Goal: Information Seeking & Learning: Learn about a topic

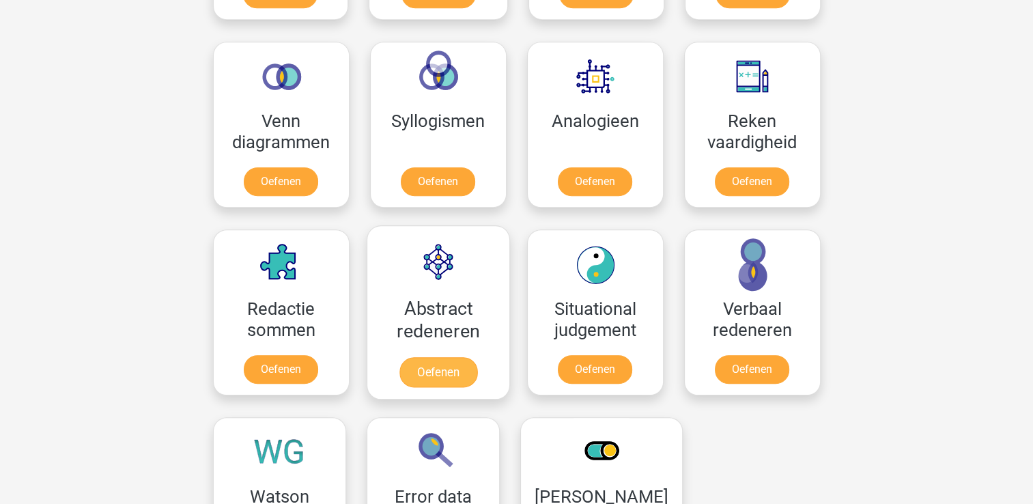
scroll to position [410, 0]
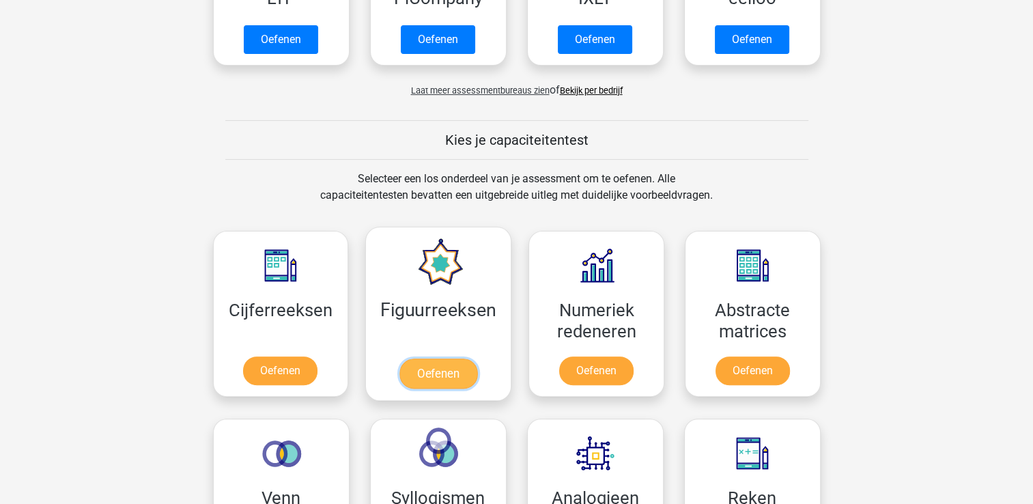
click at [434, 367] on link "Oefenen" at bounding box center [438, 373] width 78 height 30
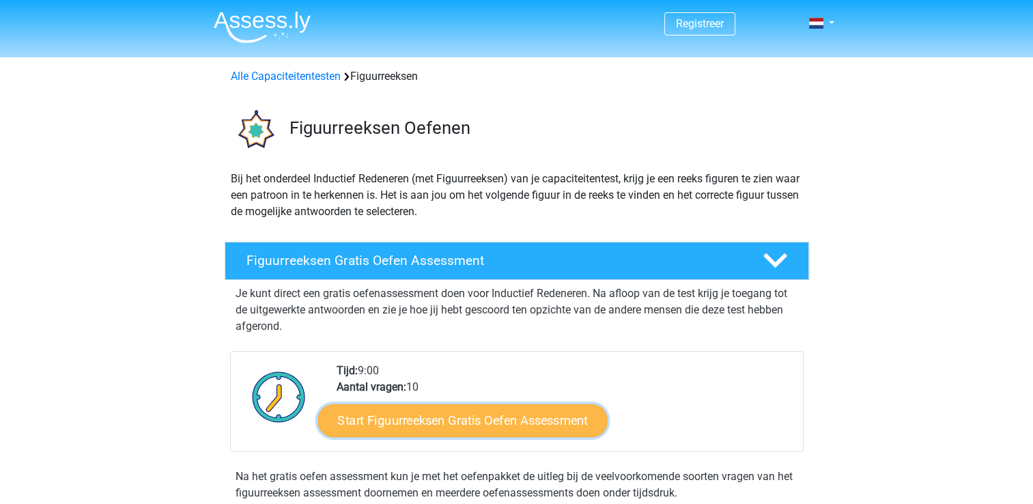
click at [416, 419] on link "Start Figuurreeksen Gratis Oefen Assessment" at bounding box center [461, 420] width 289 height 33
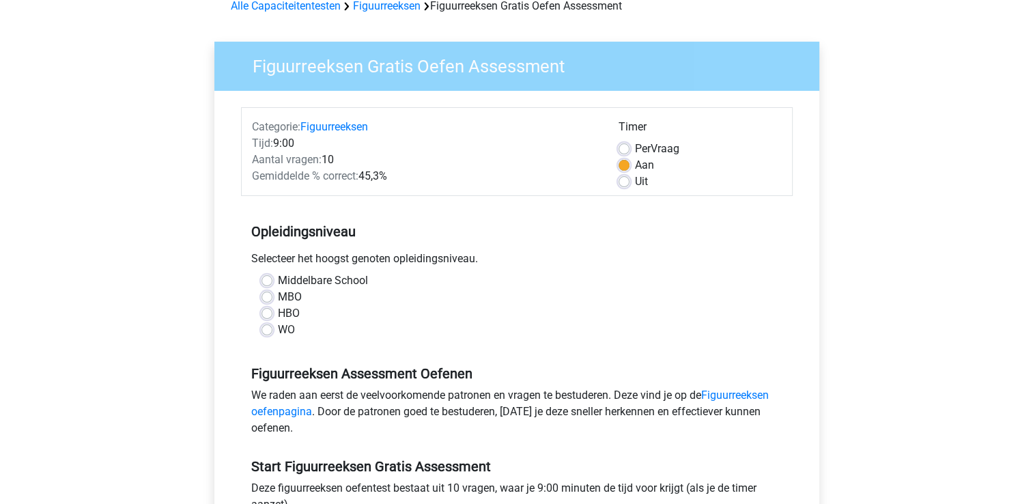
scroll to position [137, 0]
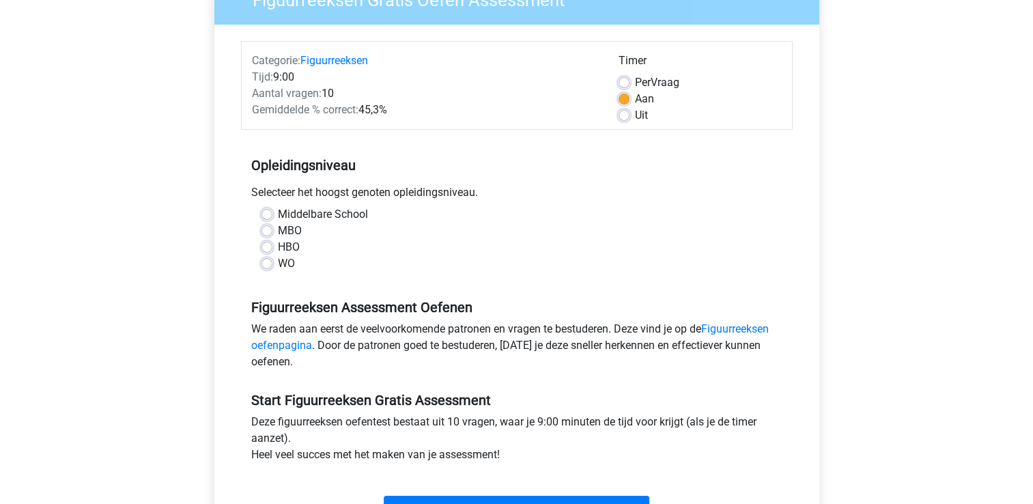
click at [278, 248] on label "HBO" at bounding box center [289, 247] width 22 height 16
click at [268, 248] on input "HBO" at bounding box center [266, 246] width 11 height 14
radio input "true"
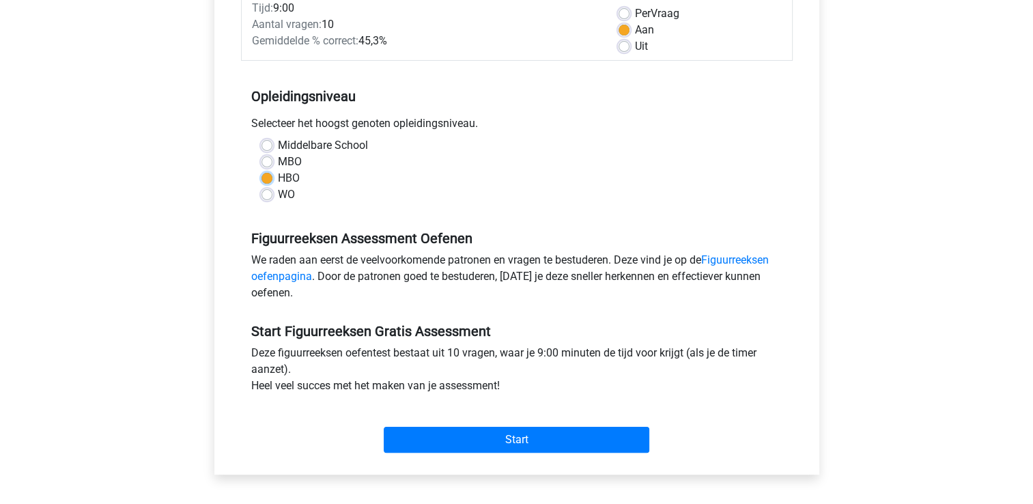
scroll to position [273, 0]
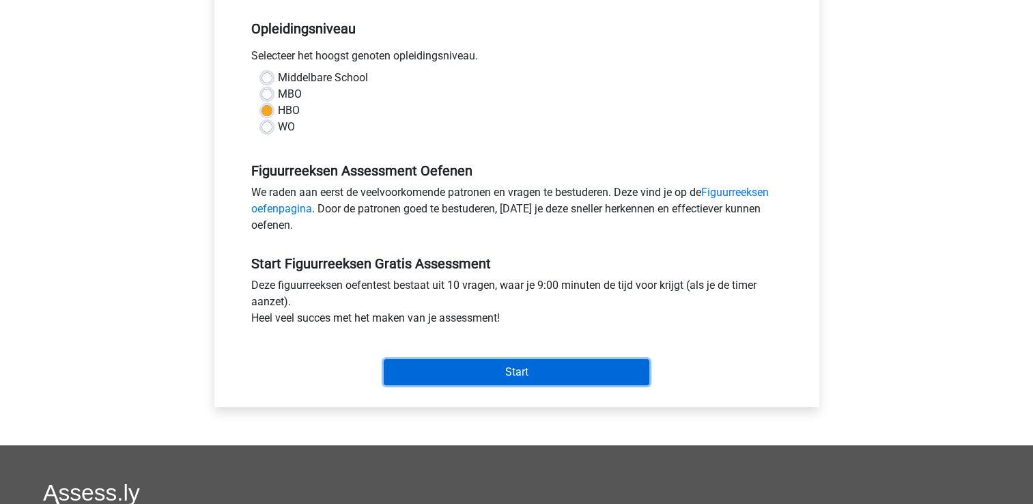
click at [449, 375] on input "Start" at bounding box center [517, 372] width 266 height 26
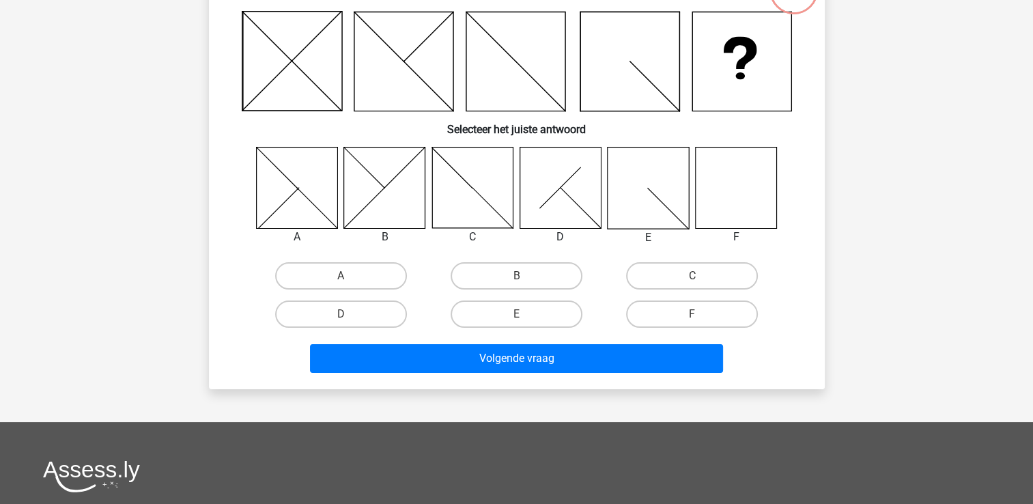
scroll to position [273, 0]
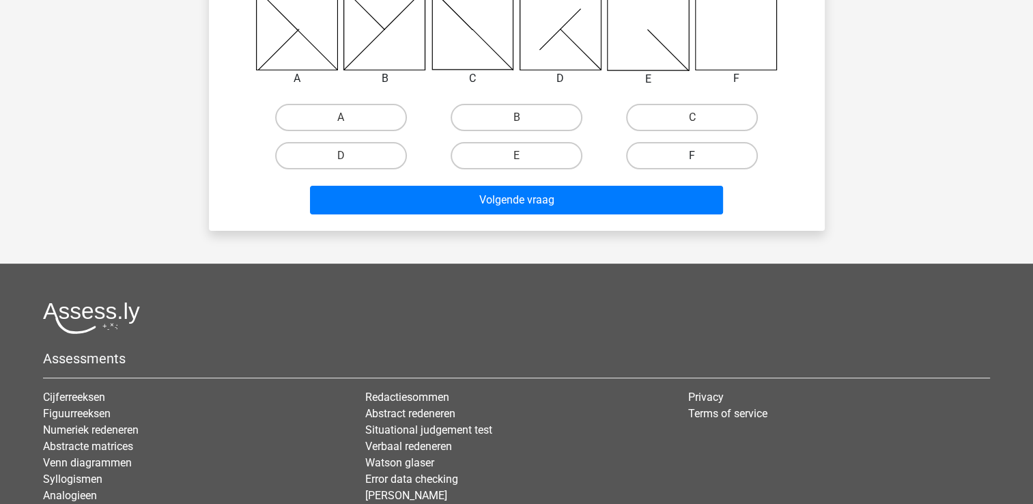
click at [723, 153] on label "F" at bounding box center [692, 155] width 132 height 27
click at [701, 156] on input "F" at bounding box center [696, 160] width 9 height 9
radio input "true"
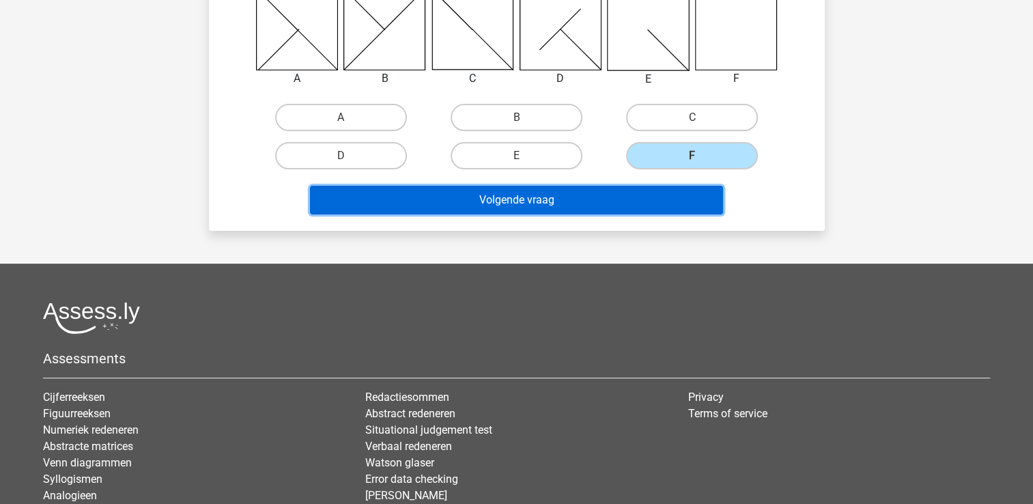
click at [677, 193] on button "Volgende vraag" at bounding box center [516, 200] width 413 height 29
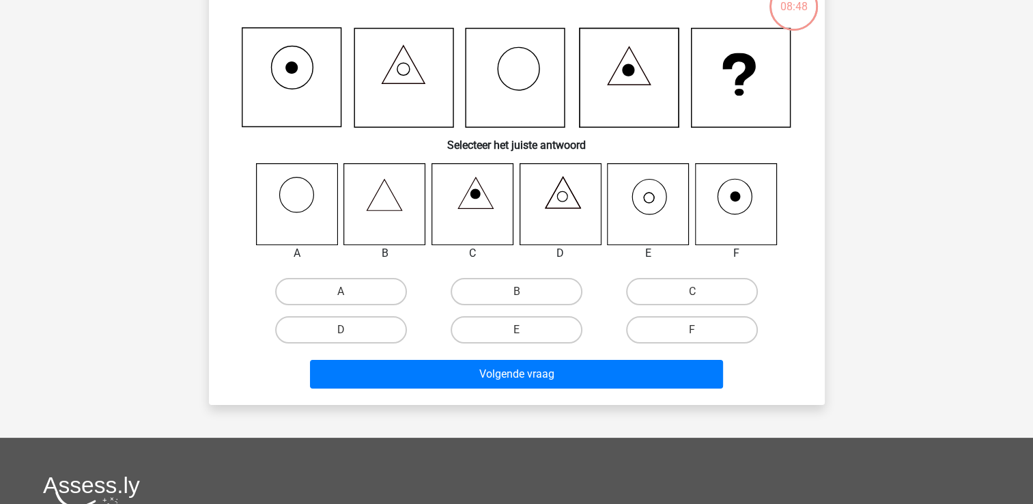
scroll to position [63, 0]
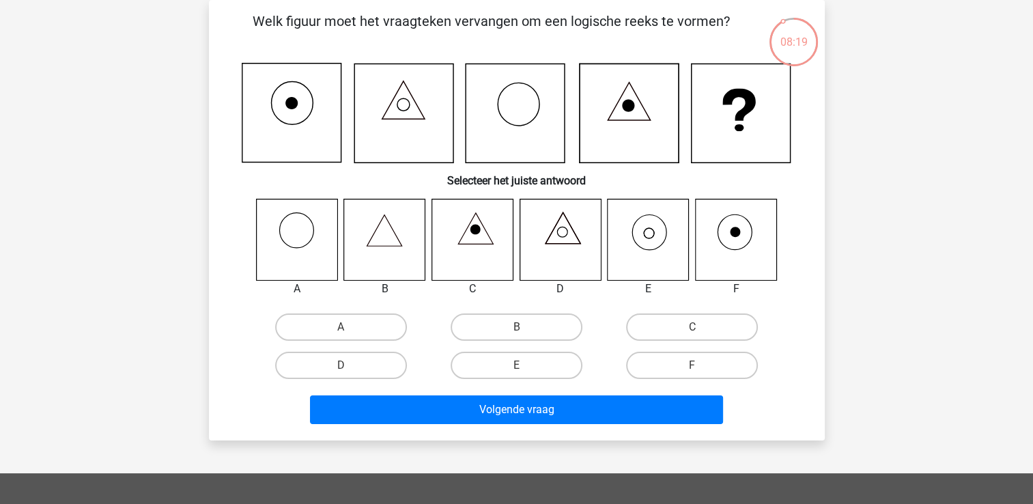
click at [524, 365] on input "E" at bounding box center [520, 369] width 9 height 9
radio input "true"
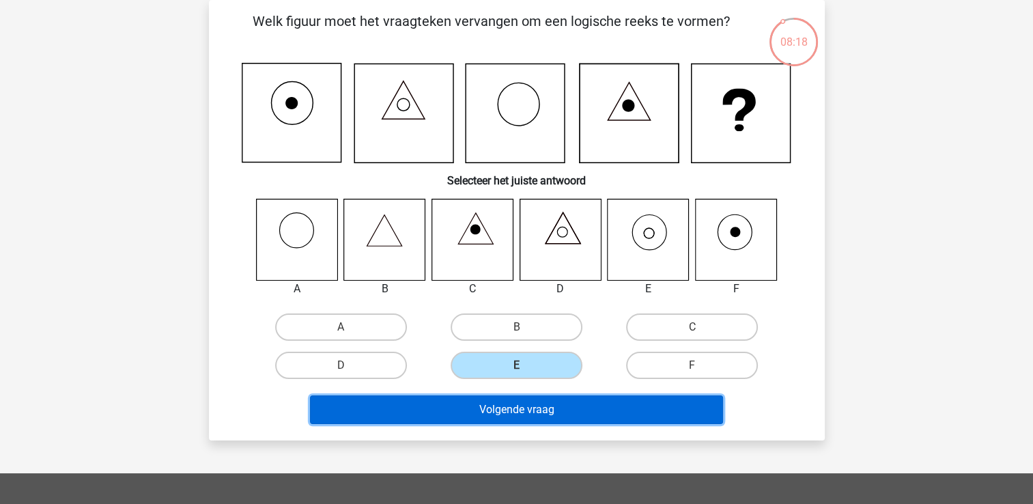
click at [554, 409] on button "Volgende vraag" at bounding box center [516, 409] width 413 height 29
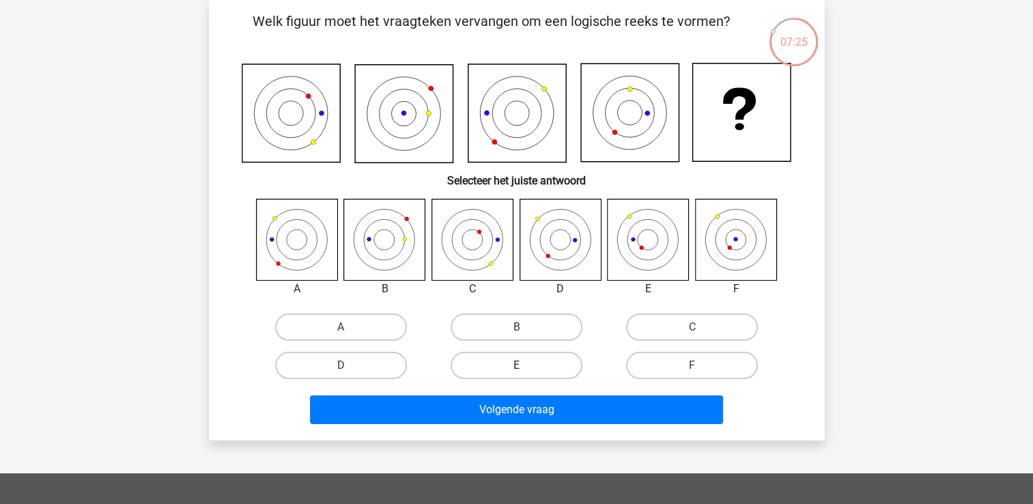
click at [515, 365] on div "E" at bounding box center [516, 365] width 165 height 27
click at [515, 364] on label "E" at bounding box center [517, 365] width 132 height 27
click at [516, 365] on input "E" at bounding box center [520, 369] width 9 height 9
radio input "true"
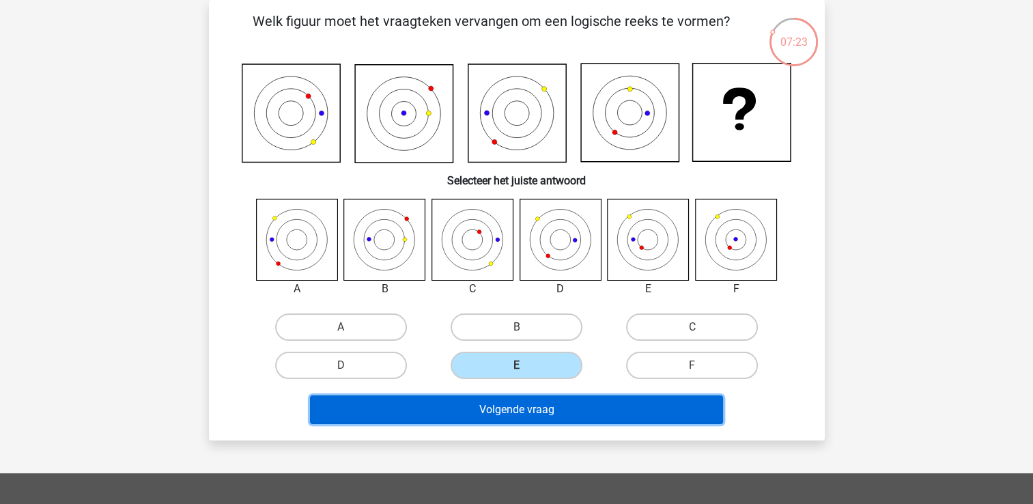
click at [523, 406] on button "Volgende vraag" at bounding box center [516, 409] width 413 height 29
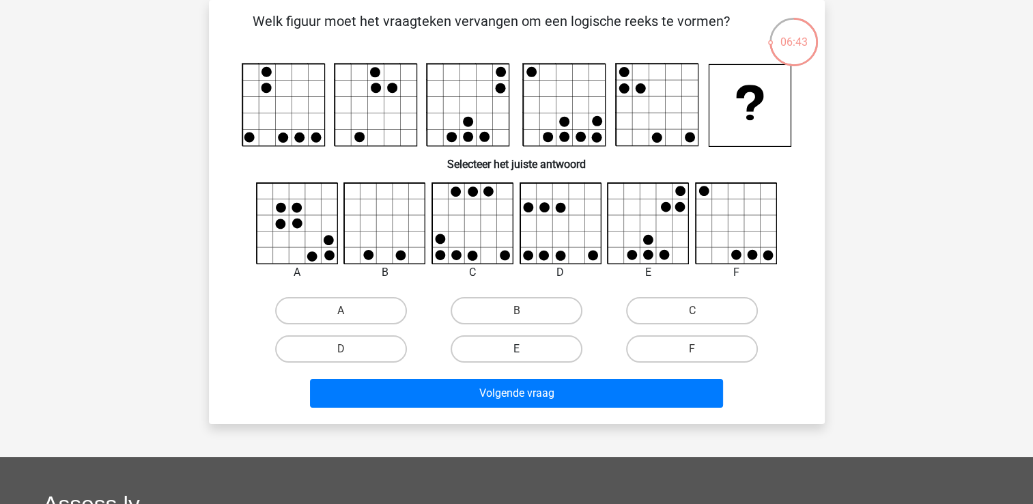
click at [493, 345] on label "E" at bounding box center [517, 348] width 132 height 27
click at [516, 349] on input "E" at bounding box center [520, 353] width 9 height 9
radio input "true"
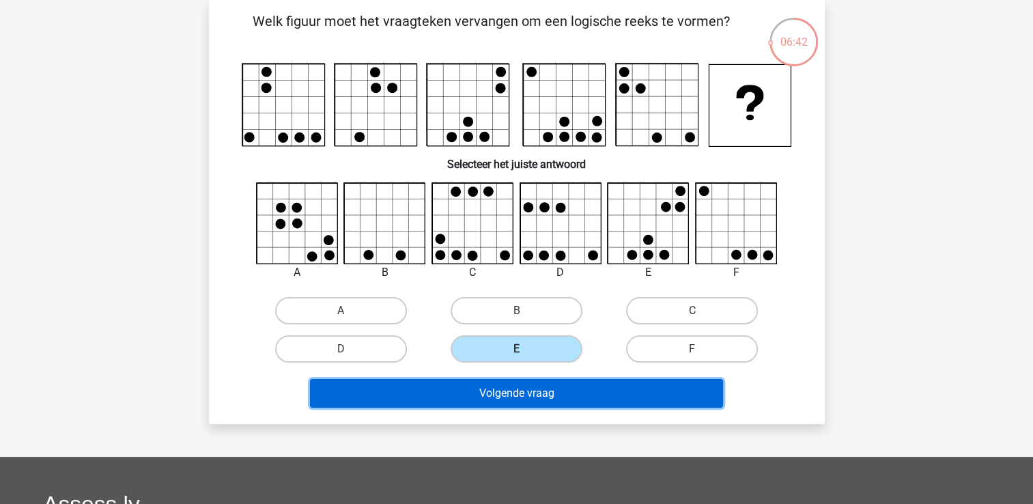
click at [593, 395] on button "Volgende vraag" at bounding box center [516, 393] width 413 height 29
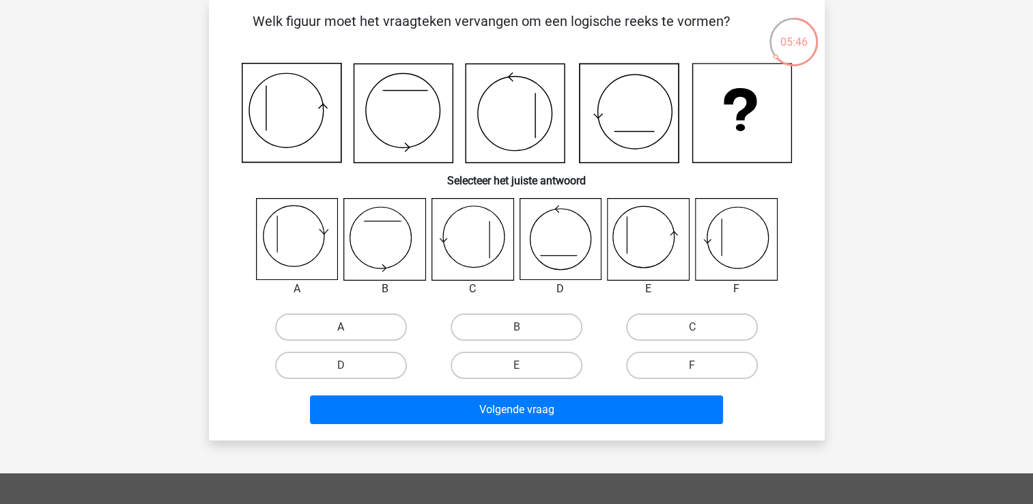
click at [369, 326] on label "A" at bounding box center [341, 326] width 132 height 27
click at [350, 327] on input "A" at bounding box center [345, 331] width 9 height 9
radio input "true"
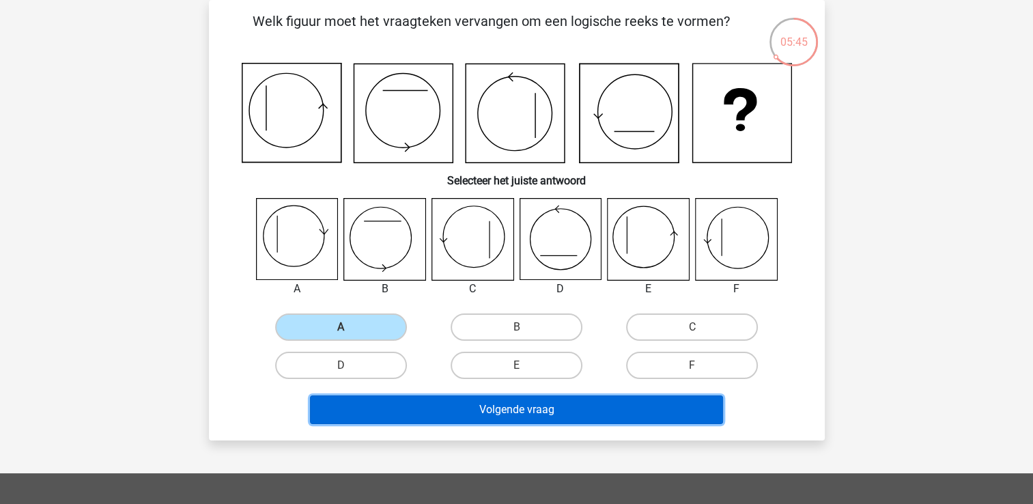
click at [441, 403] on button "Volgende vraag" at bounding box center [516, 409] width 413 height 29
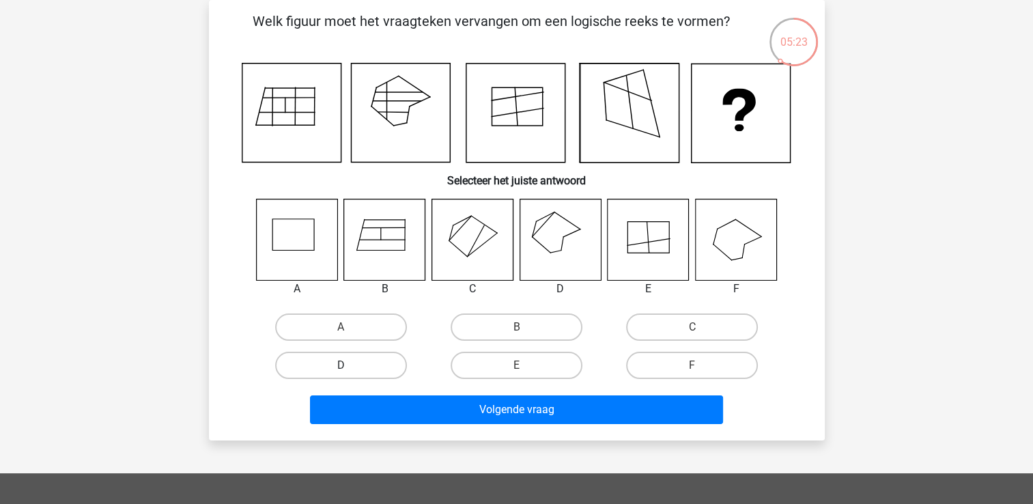
click at [382, 360] on label "D" at bounding box center [341, 365] width 132 height 27
click at [350, 365] on input "D" at bounding box center [345, 369] width 9 height 9
radio input "true"
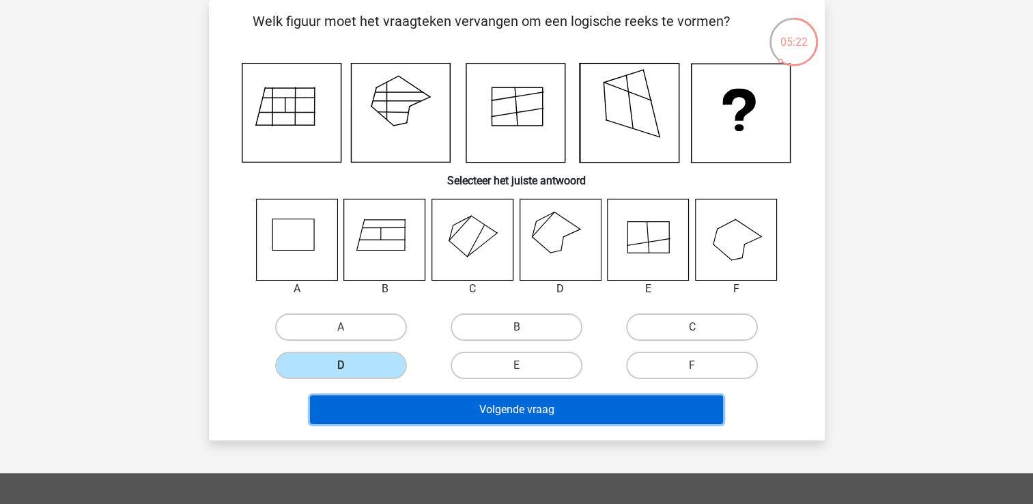
click at [531, 408] on button "Volgende vraag" at bounding box center [516, 409] width 413 height 29
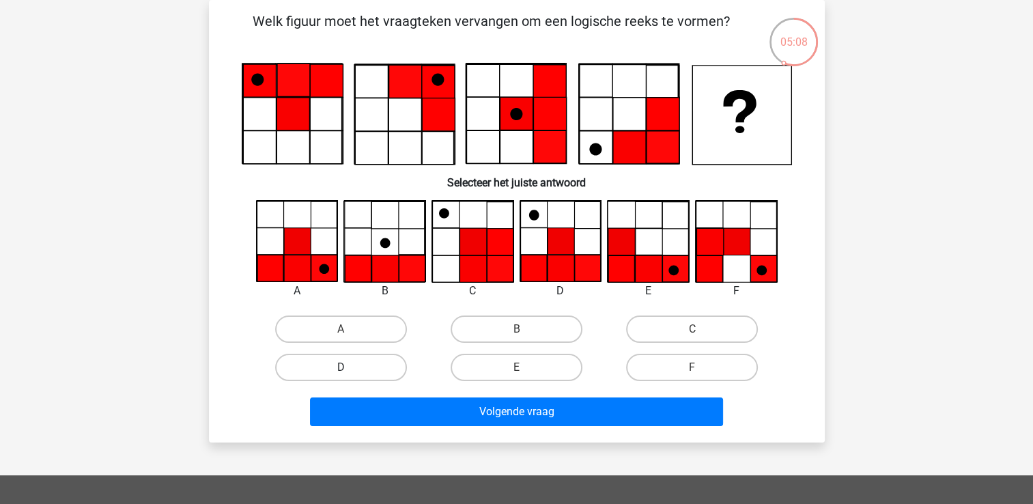
click at [371, 366] on label "D" at bounding box center [341, 367] width 132 height 27
click at [350, 367] on input "D" at bounding box center [345, 371] width 9 height 9
radio input "true"
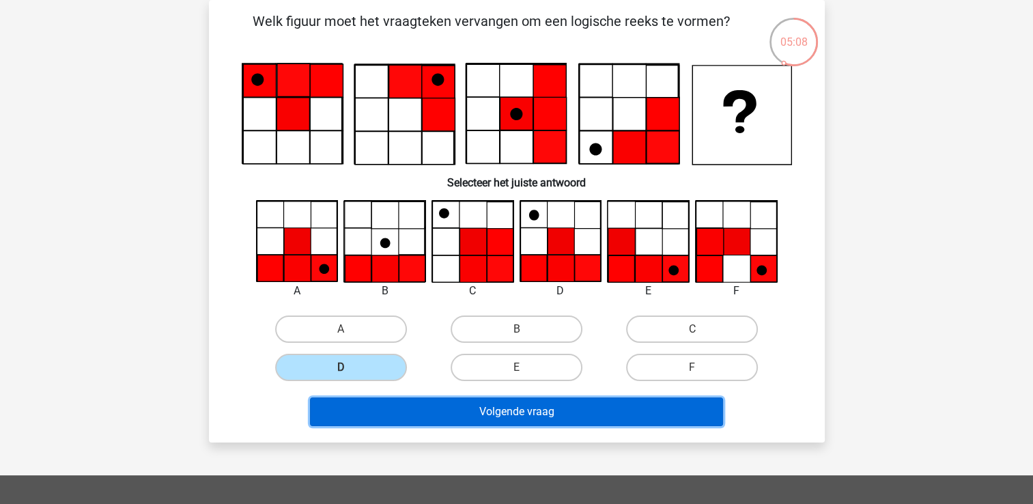
click at [527, 419] on button "Volgende vraag" at bounding box center [516, 411] width 413 height 29
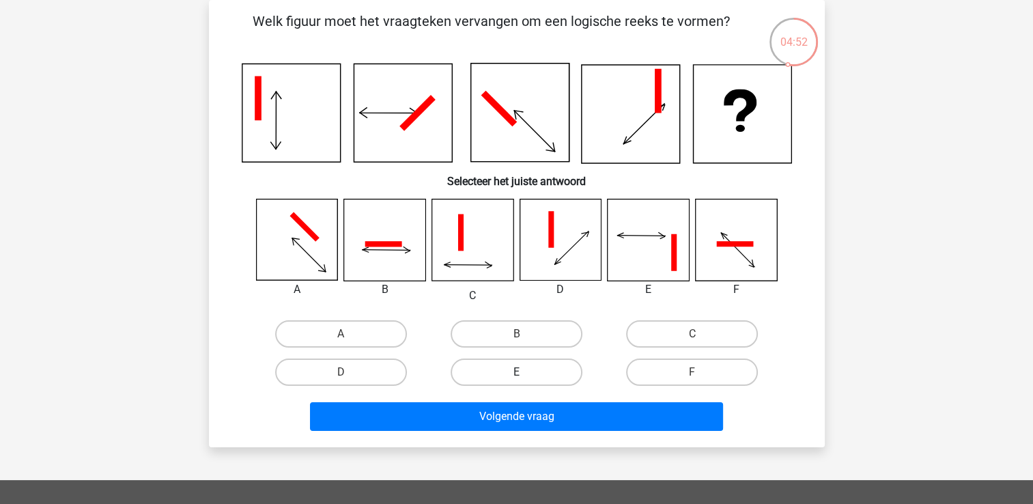
click at [546, 369] on label "E" at bounding box center [517, 371] width 132 height 27
click at [525, 372] on input "E" at bounding box center [520, 376] width 9 height 9
radio input "true"
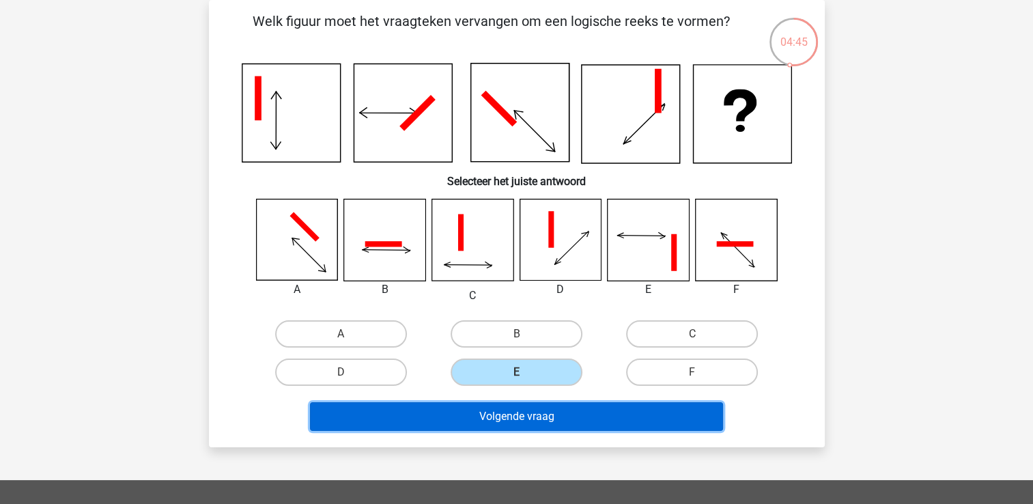
click at [549, 414] on button "Volgende vraag" at bounding box center [516, 416] width 413 height 29
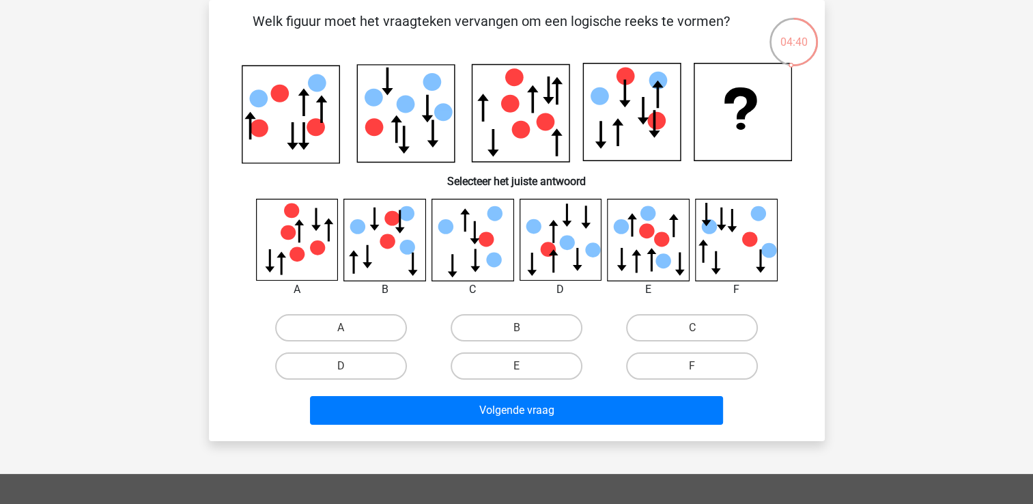
click at [524, 333] on input "B" at bounding box center [520, 332] width 9 height 9
radio input "true"
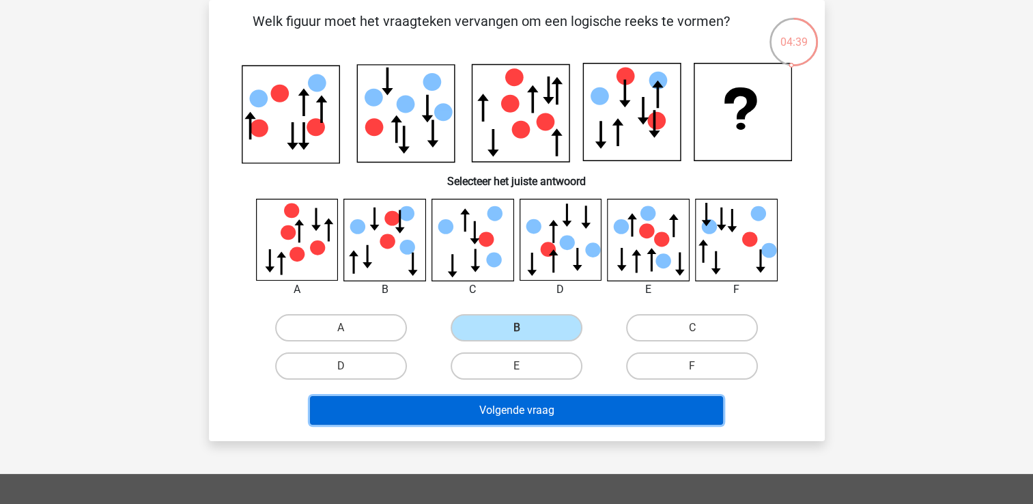
click at [557, 408] on button "Volgende vraag" at bounding box center [516, 410] width 413 height 29
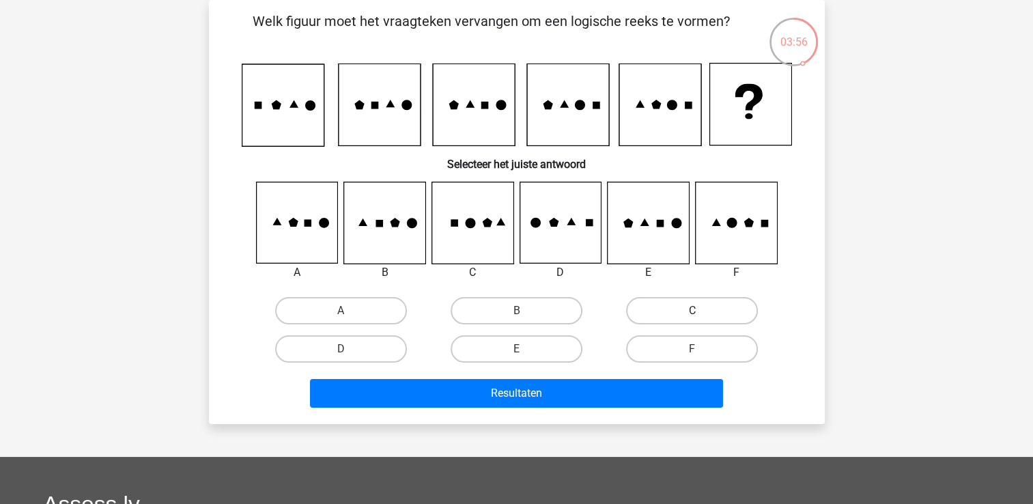
click at [702, 307] on label "C" at bounding box center [692, 310] width 132 height 27
click at [701, 311] on input "C" at bounding box center [696, 315] width 9 height 9
radio input "true"
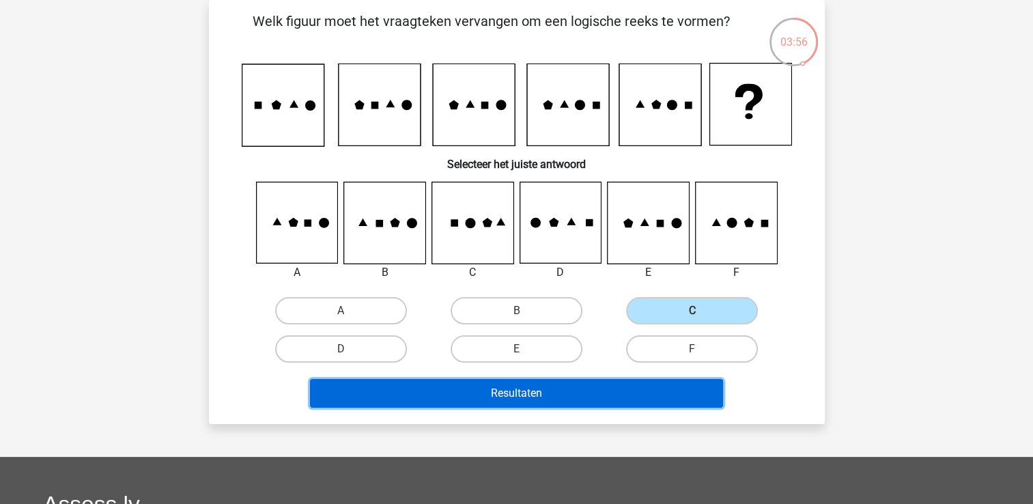
click at [625, 379] on button "Resultaten" at bounding box center [516, 393] width 413 height 29
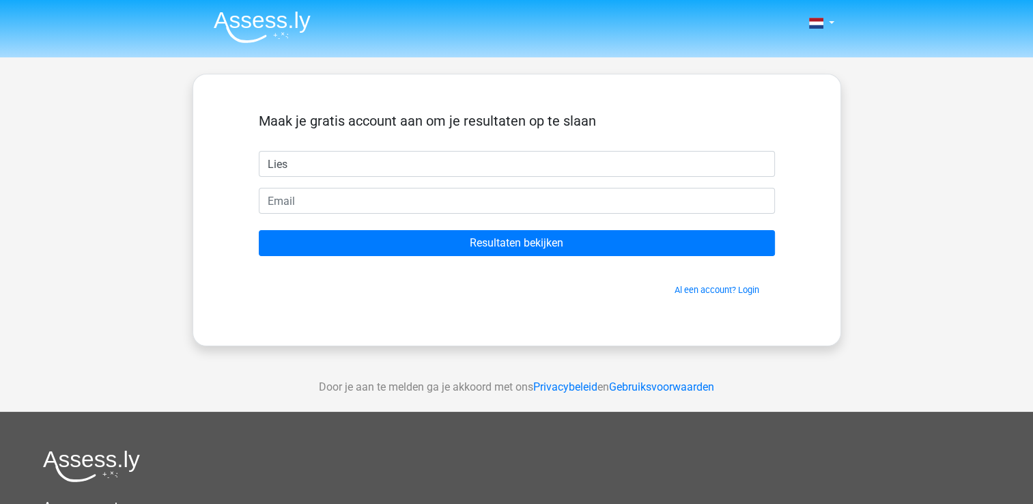
type input "Lies"
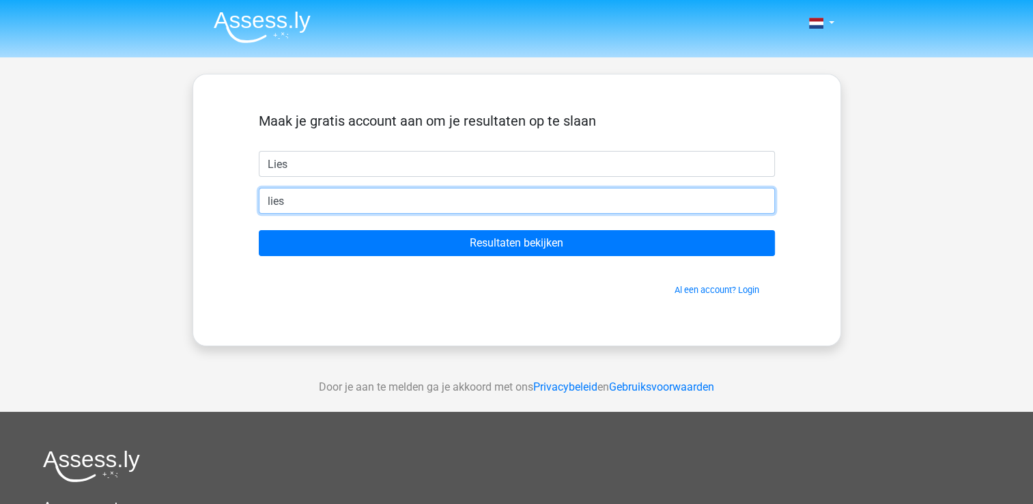
type input "[EMAIL_ADDRESS][DOMAIN_NAME]"
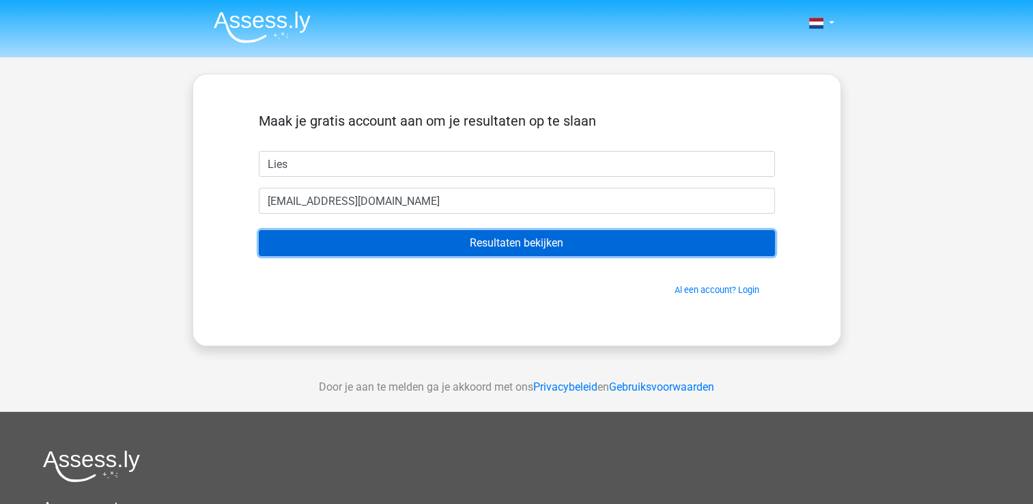
click at [426, 247] on input "Resultaten bekijken" at bounding box center [517, 243] width 516 height 26
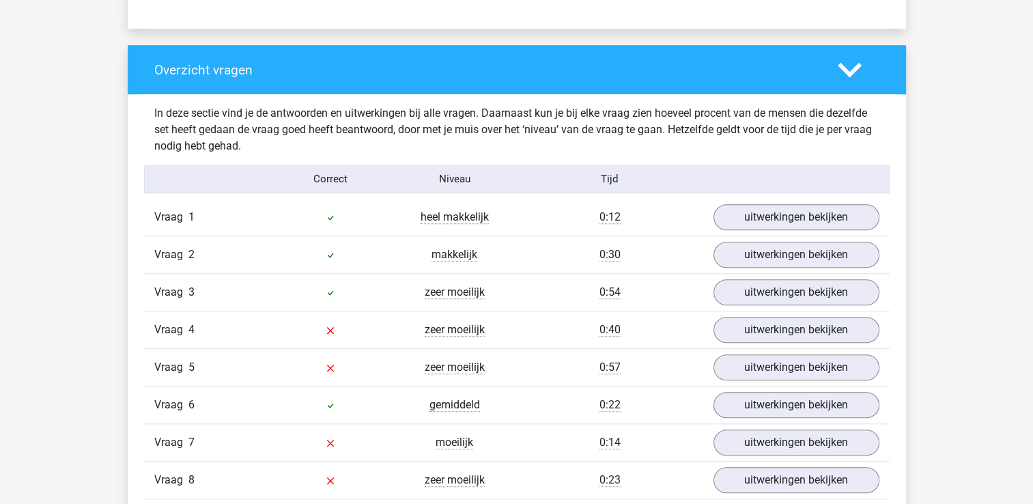
scroll to position [1092, 0]
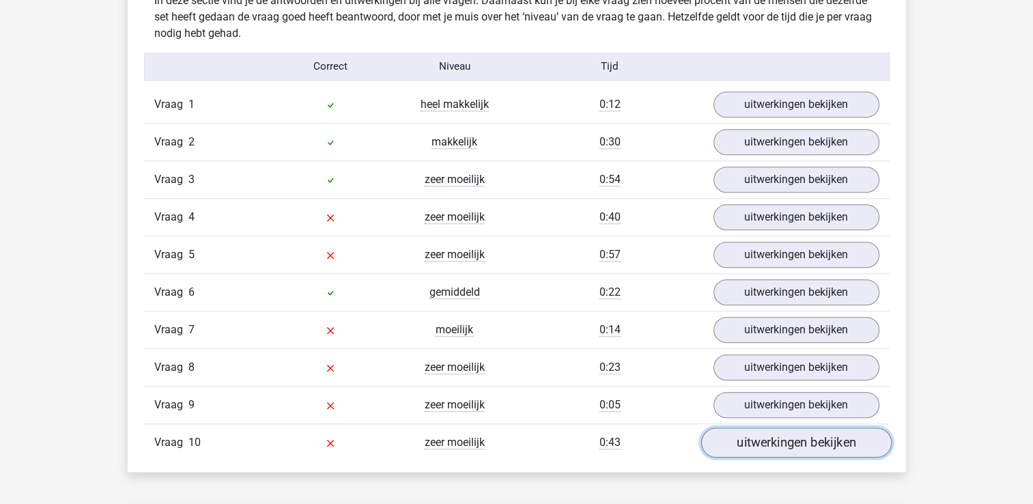
click at [778, 440] on link "uitwerkingen bekijken" at bounding box center [796, 442] width 190 height 30
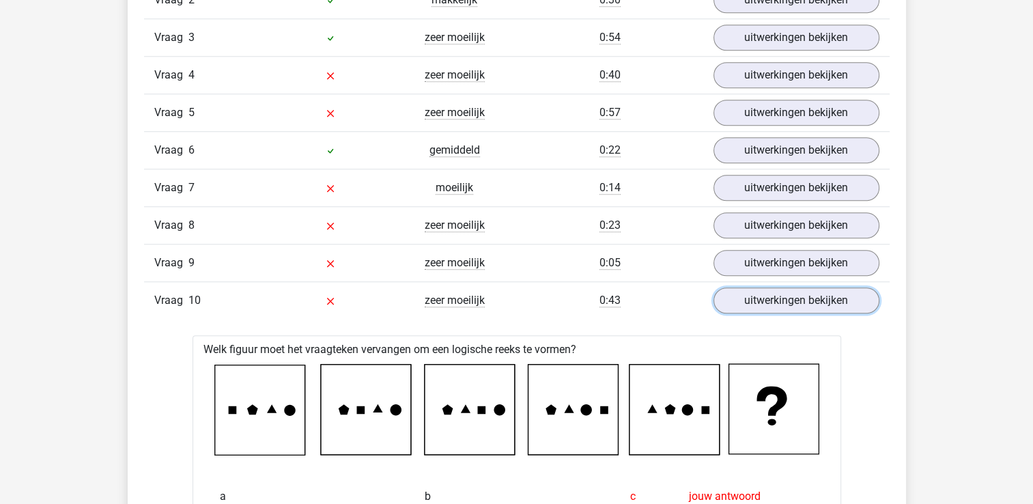
scroll to position [1229, 0]
